Goal: Navigation & Orientation: Find specific page/section

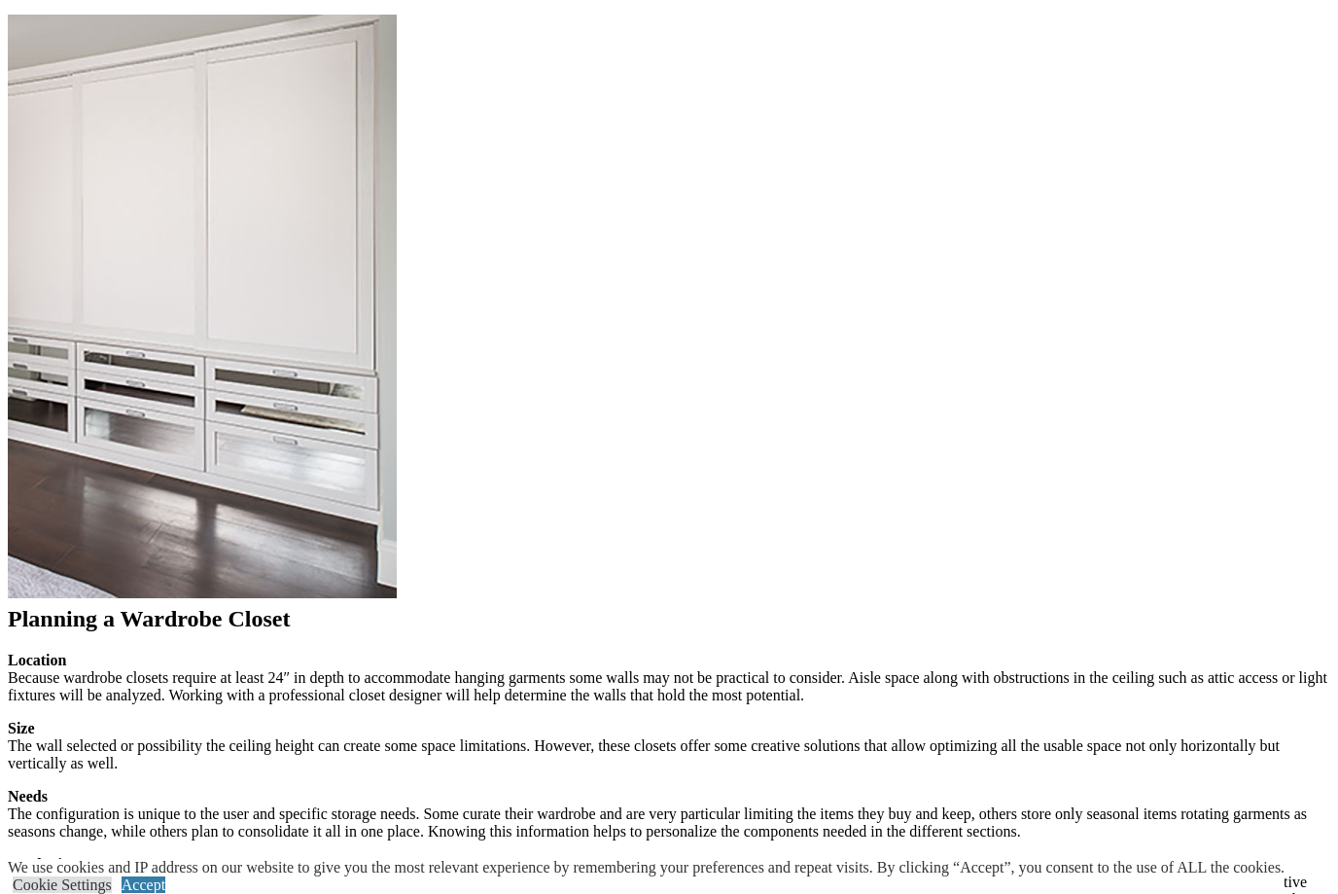
scroll to position [1927, 0]
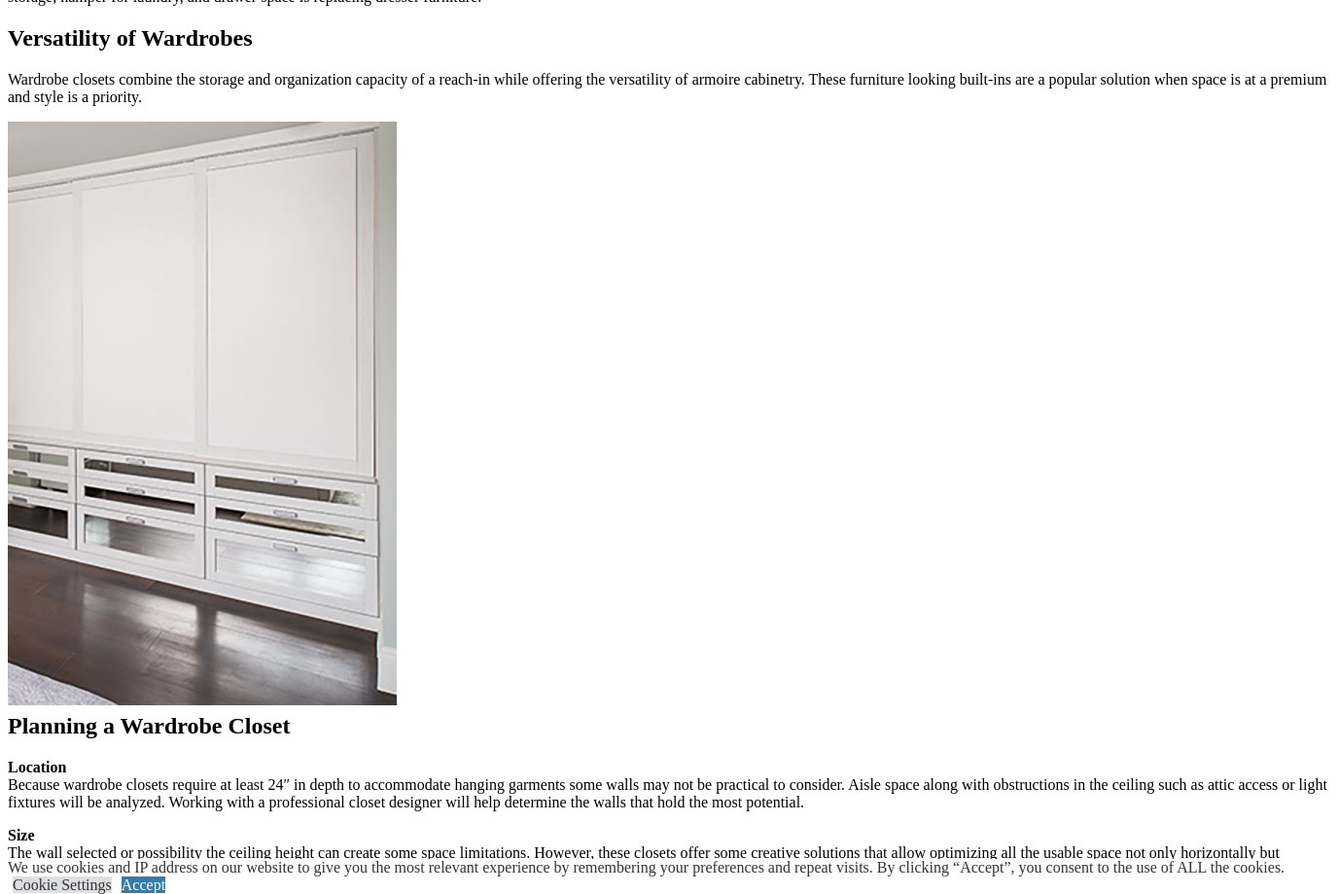
scroll to position [1883, 0]
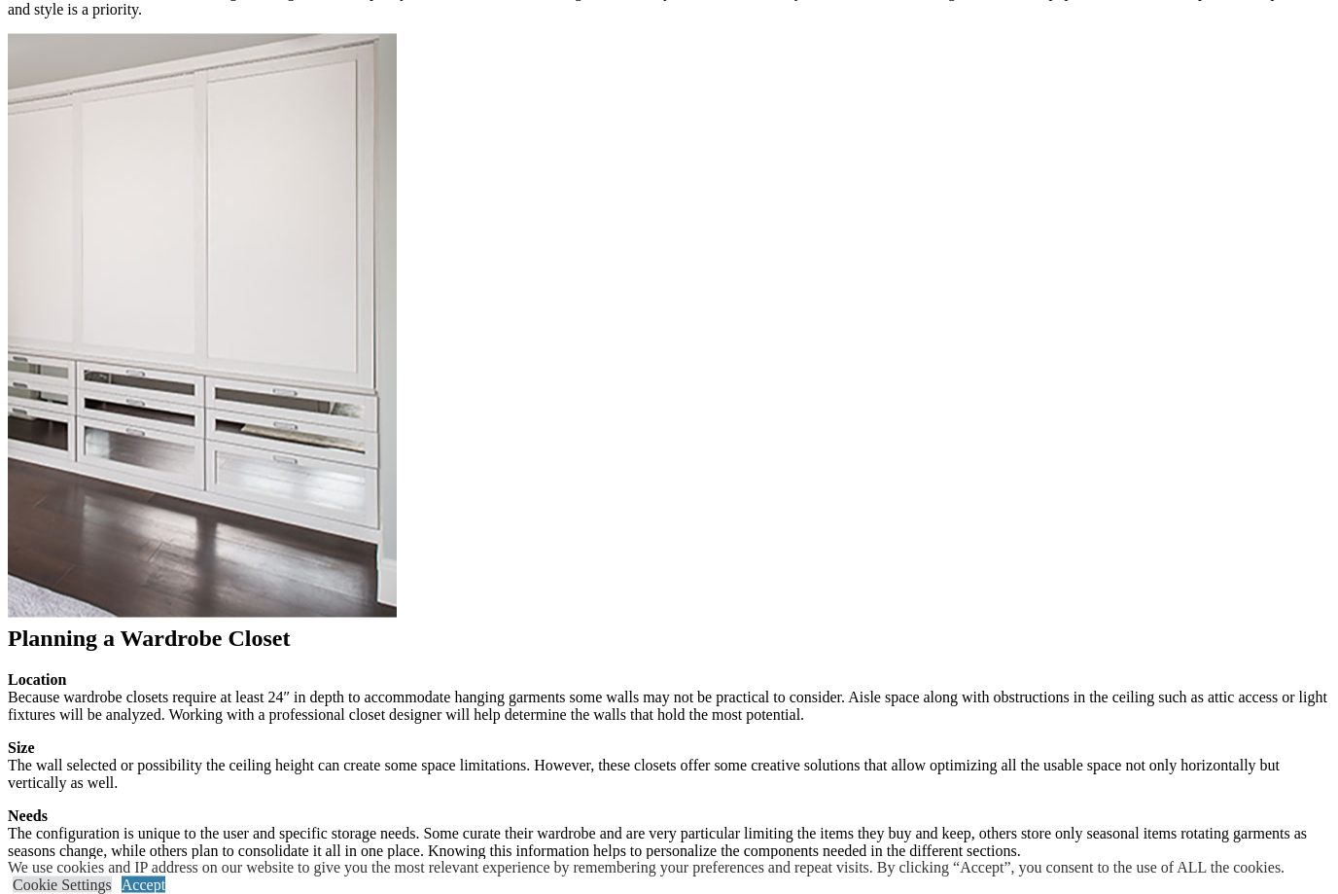
scroll to position [1945, 0]
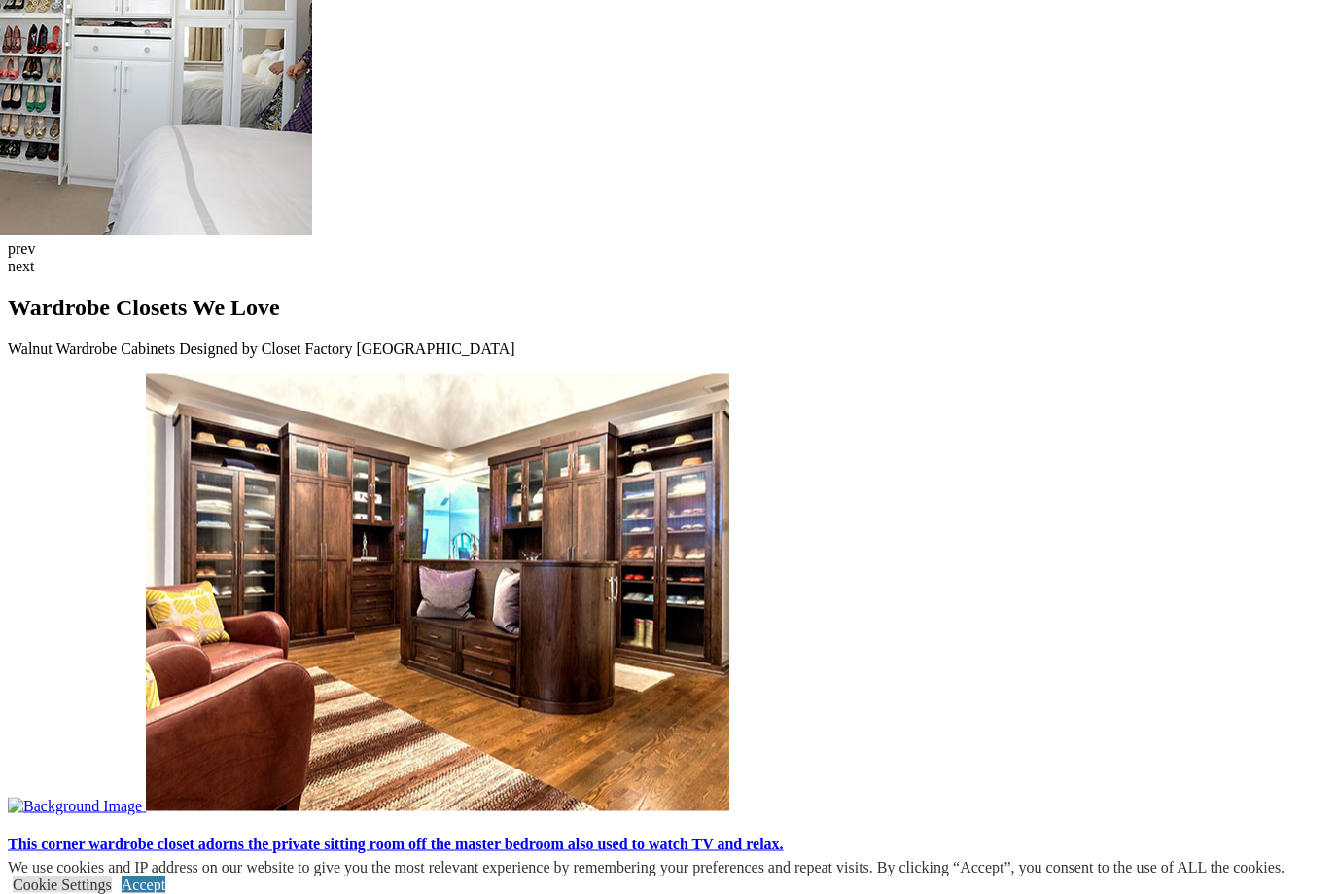
scroll to position [4833, 0]
